Goal: Task Accomplishment & Management: Complete application form

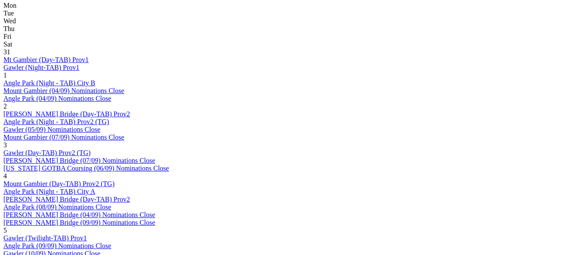
scroll to position [430, 0]
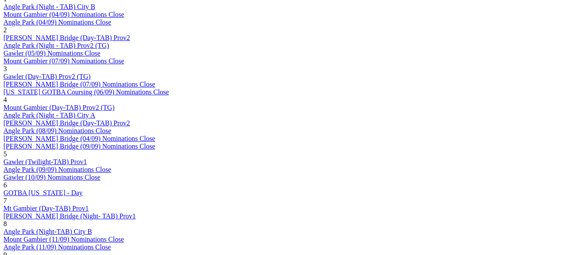
scroll to position [516, 0]
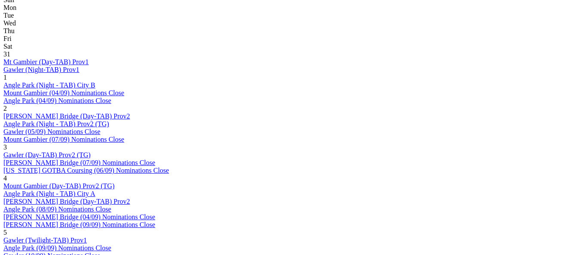
scroll to position [387, 0]
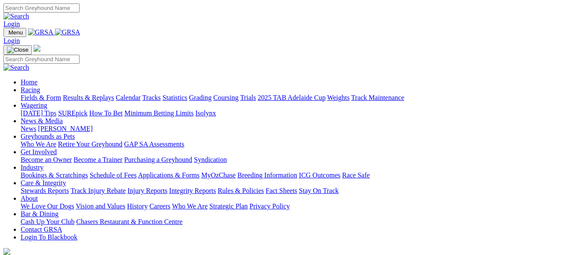
click at [43, 164] on link "Industry" at bounding box center [32, 167] width 23 height 7
click at [88, 171] on link "Bookings & Scratchings" at bounding box center [54, 174] width 67 height 7
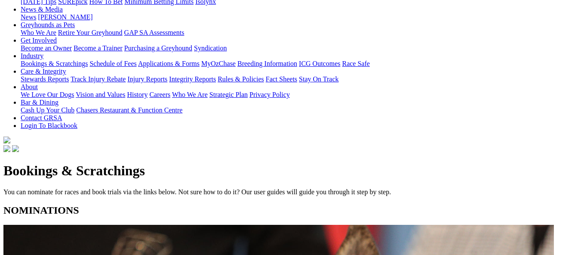
scroll to position [129, 0]
